Goal: Task Accomplishment & Management: Use online tool/utility

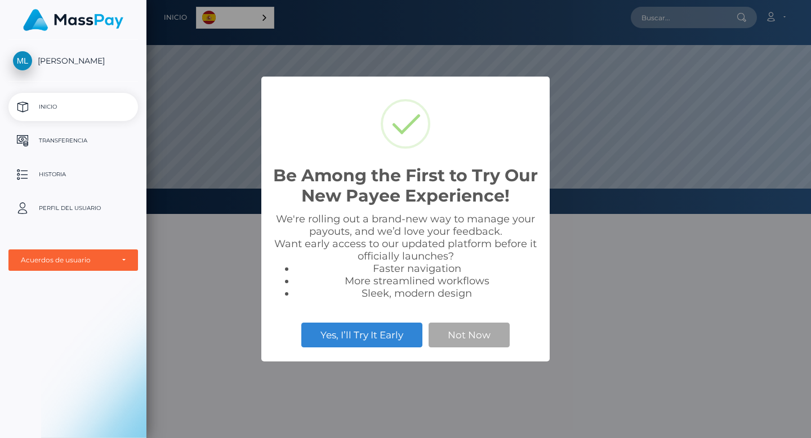
scroll to position [214, 664]
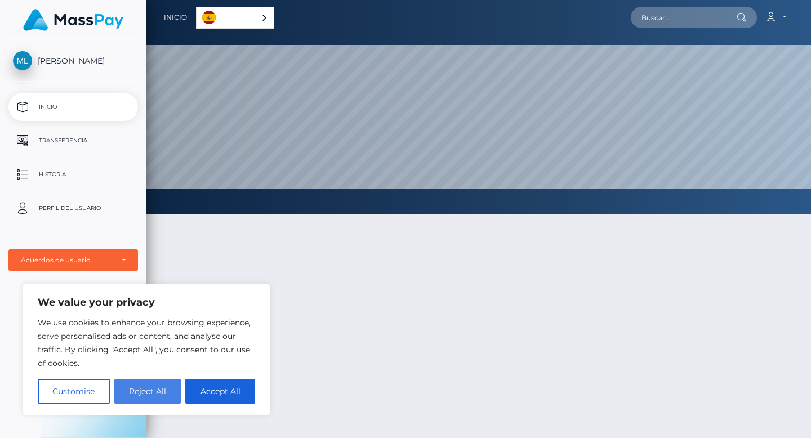
click at [173, 391] on button "Reject All" at bounding box center [147, 391] width 67 height 25
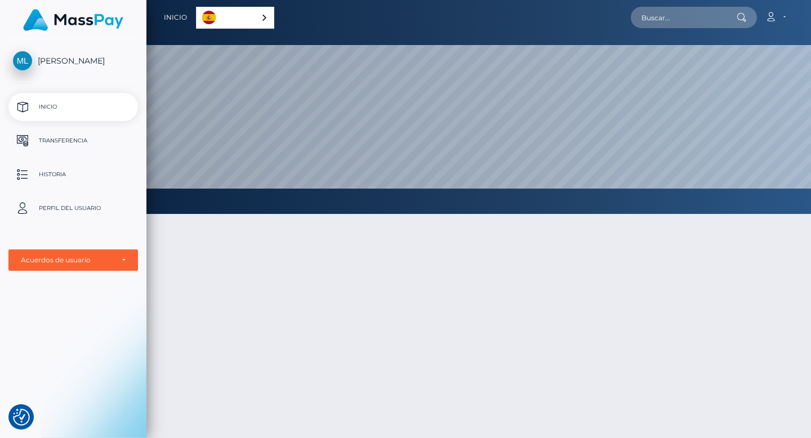
click at [83, 108] on p "Inicio" at bounding box center [73, 107] width 120 height 17
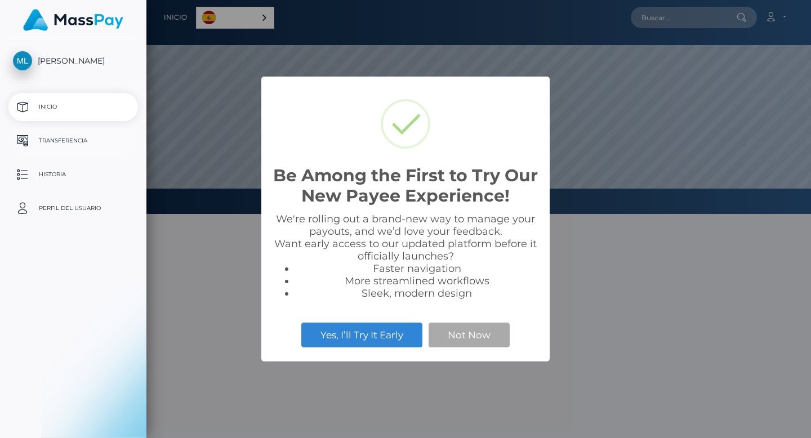
select select
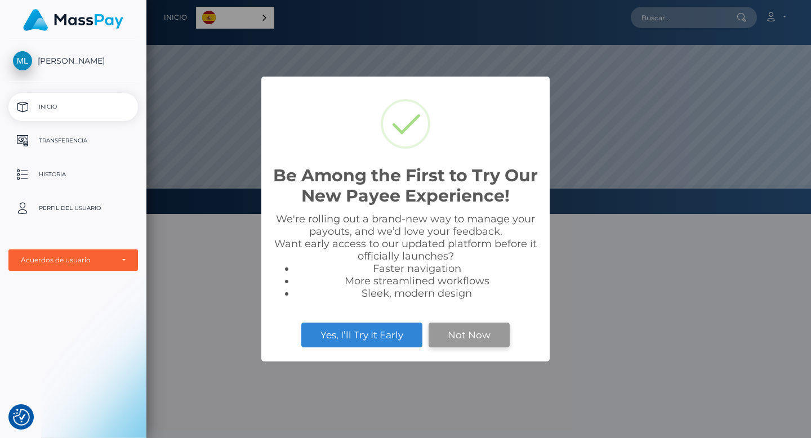
click at [463, 334] on button "Not Now" at bounding box center [468, 335] width 81 height 25
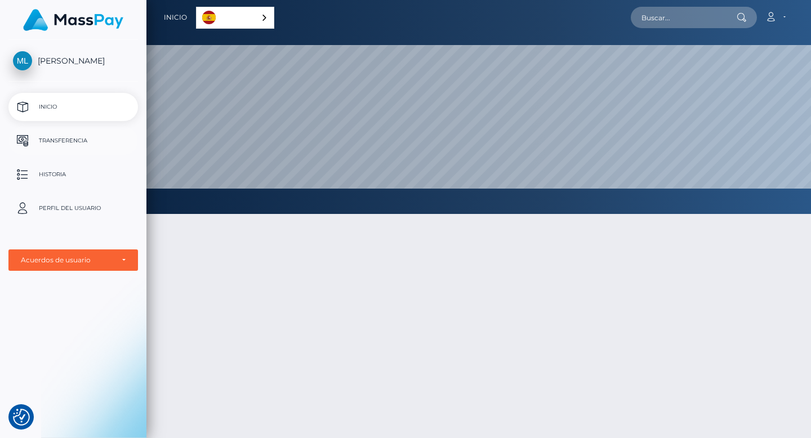
click at [61, 142] on p "Transferencia" at bounding box center [73, 140] width 120 height 17
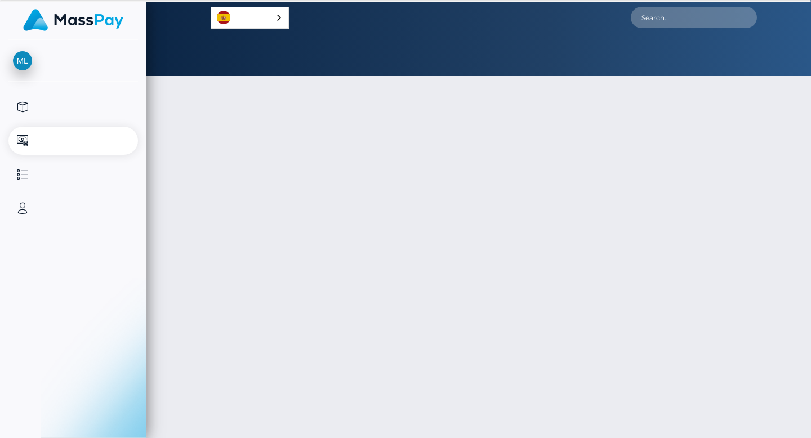
select select
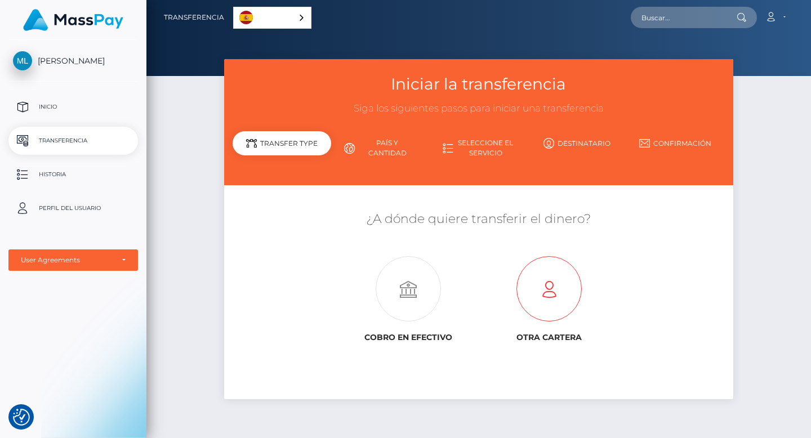
click at [527, 293] on icon at bounding box center [548, 289] width 141 height 65
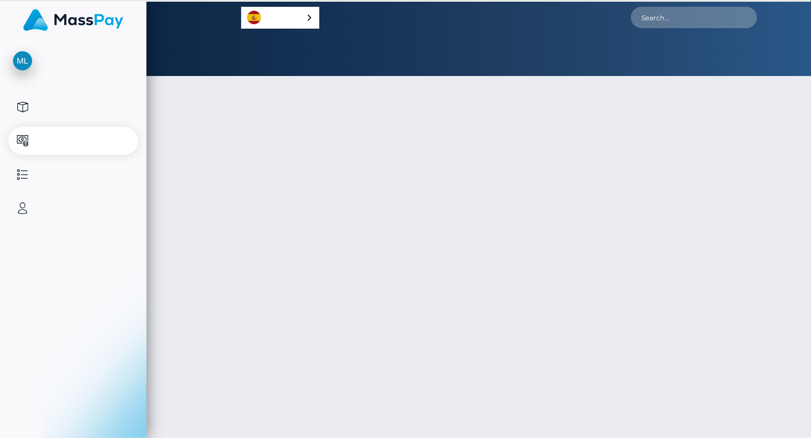
select select
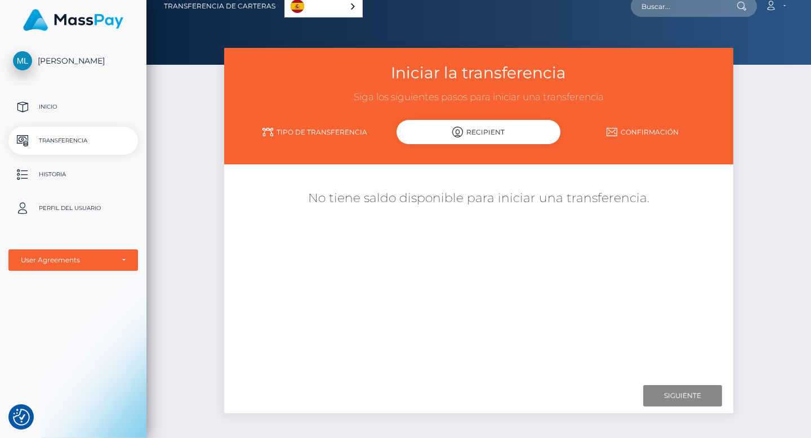
scroll to position [6, 0]
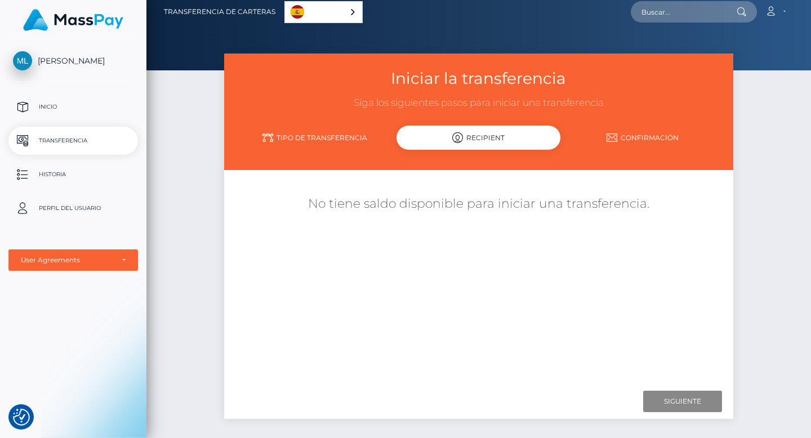
click at [320, 144] on link "Tipo de transferencia" at bounding box center [314, 138] width 164 height 20
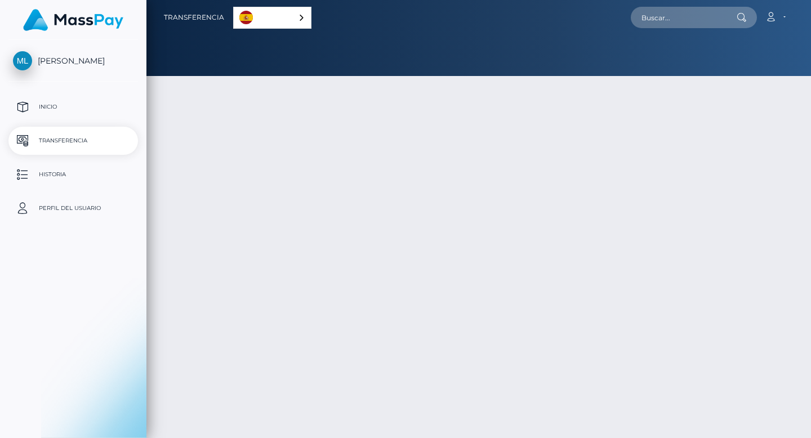
select select
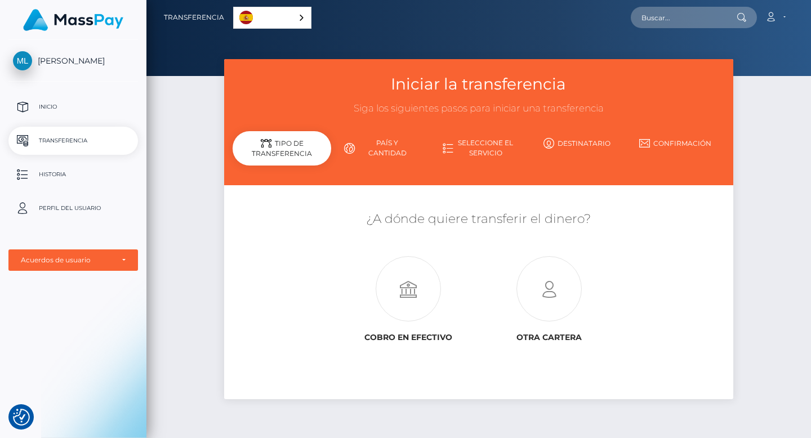
click at [393, 150] on link "País y cantidad" at bounding box center [380, 147] width 99 height 29
click at [373, 147] on link "País y cantidad" at bounding box center [380, 147] width 99 height 29
click at [397, 149] on link "País y cantidad" at bounding box center [380, 147] width 99 height 29
click at [467, 151] on link "Seleccione el servicio" at bounding box center [478, 147] width 99 height 29
click at [585, 139] on link "Destinatario" at bounding box center [576, 143] width 99 height 20
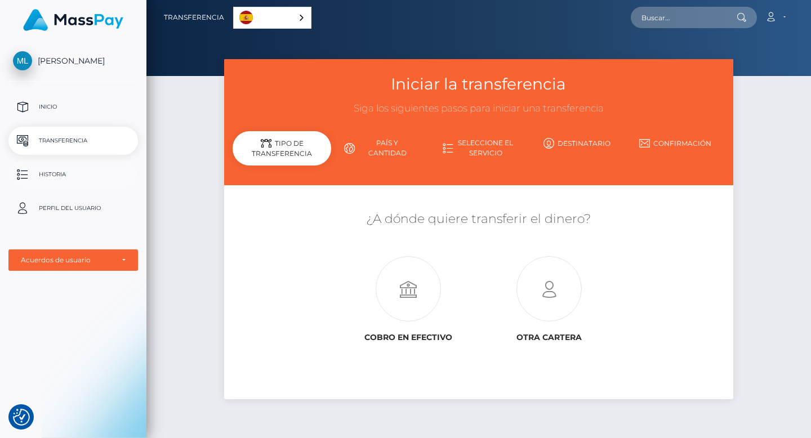
click at [74, 173] on p "Historia" at bounding box center [73, 174] width 120 height 17
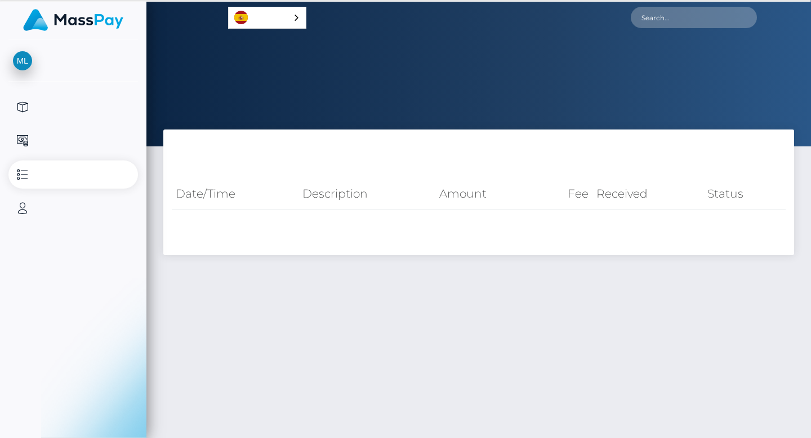
select select
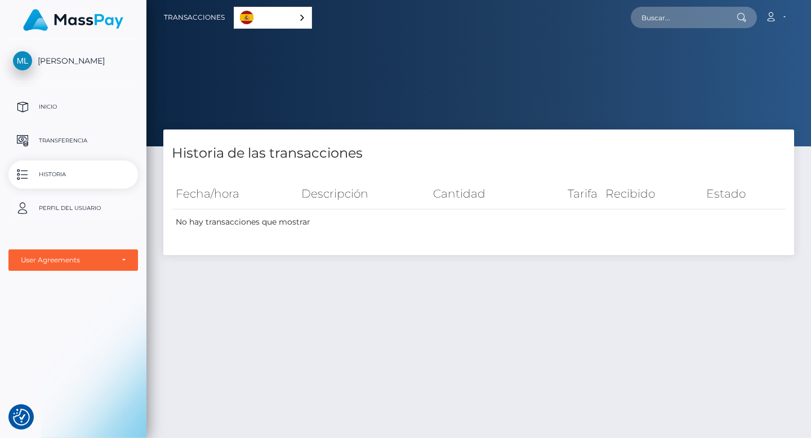
click at [60, 208] on p "Perfil del usuario" at bounding box center [73, 208] width 120 height 17
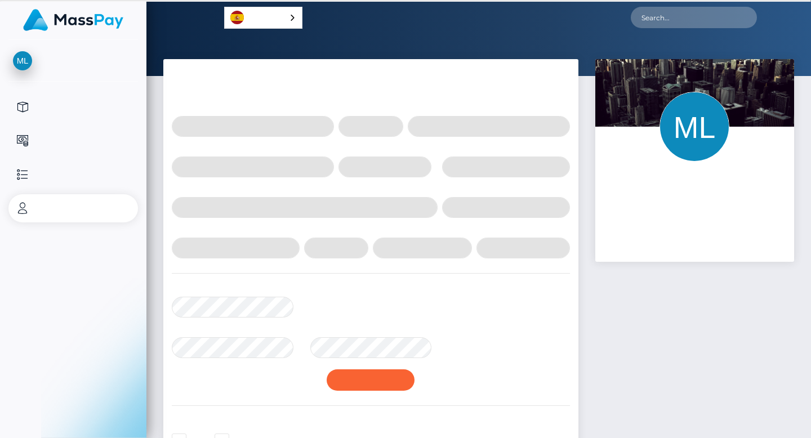
select select
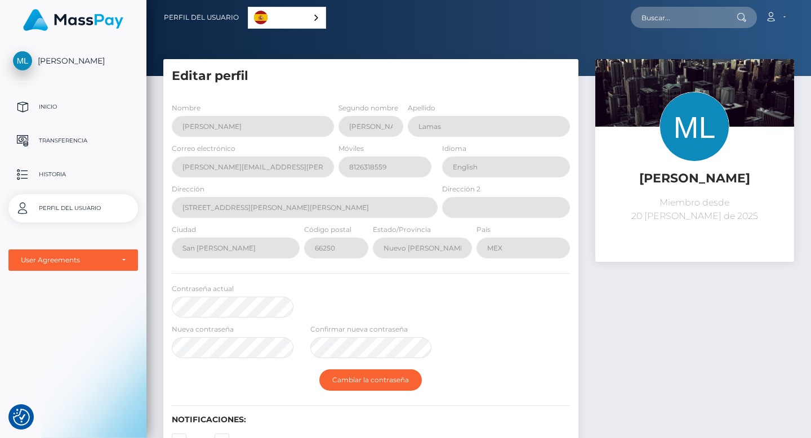
click at [42, 105] on p "Inicio" at bounding box center [73, 107] width 120 height 17
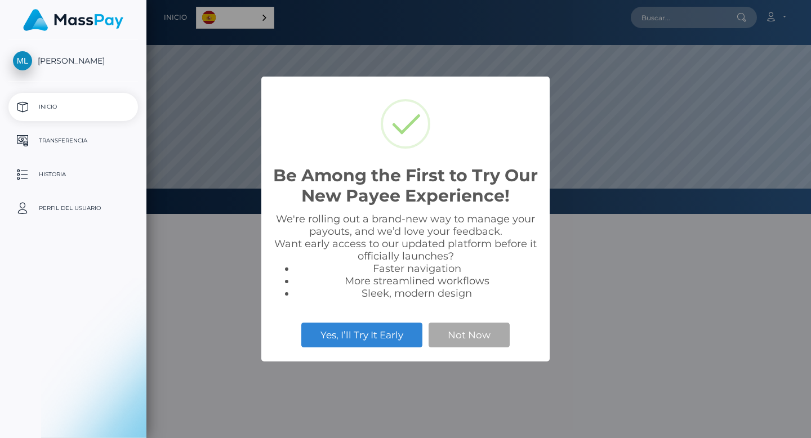
select select
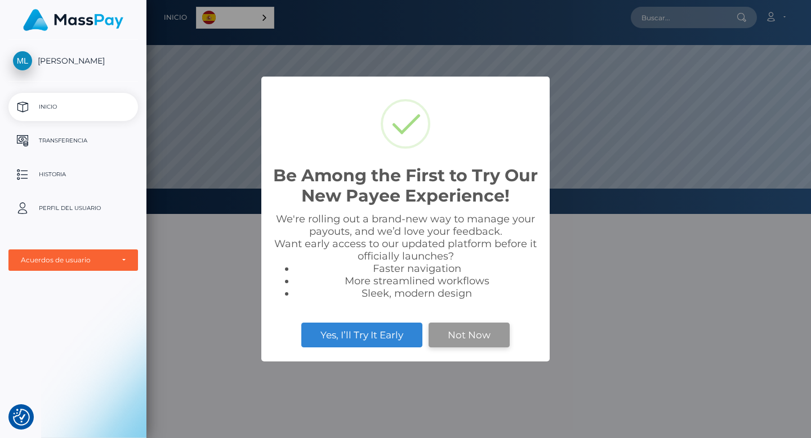
click at [480, 334] on button "Not Now" at bounding box center [468, 335] width 81 height 25
